Goal: Communication & Community: Answer question/provide support

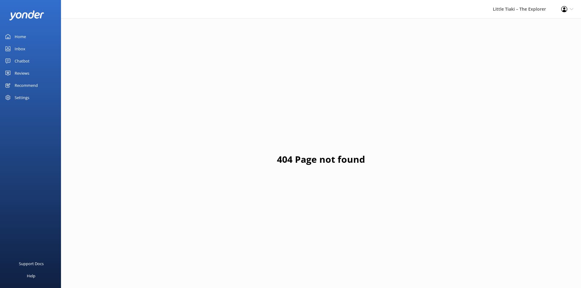
click at [35, 48] on link "Inbox" at bounding box center [30, 49] width 61 height 12
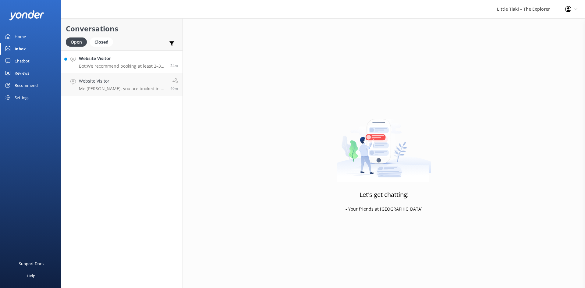
click at [109, 63] on p "Bot: We recommend booking at least 2–3 days in advance to secure your spot, esp…" at bounding box center [122, 65] width 87 height 5
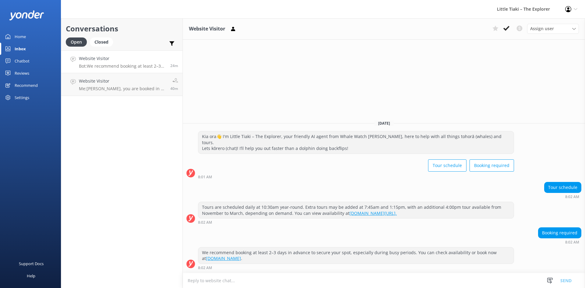
click at [514, 30] on div "Assign user Customer Support Wiremu Stone Abba kahu [PERSON_NAME] [PERSON_NAME]…" at bounding box center [534, 29] width 89 height 10
click at [503, 31] on button at bounding box center [506, 28] width 11 height 9
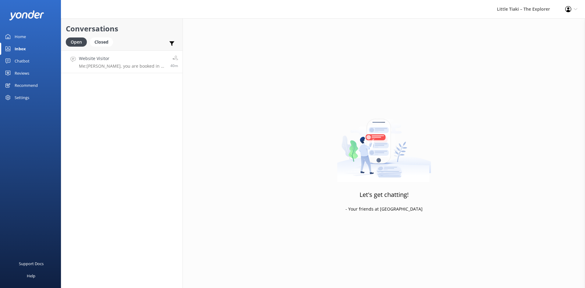
click at [131, 62] on div "Website Visitor Me: [PERSON_NAME], you are booked in at 10.45am" at bounding box center [122, 61] width 87 height 13
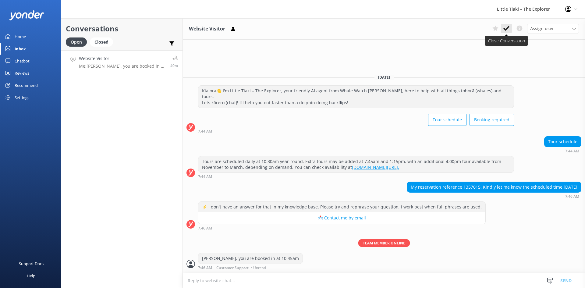
click at [511, 32] on button at bounding box center [506, 28] width 11 height 9
